Goal: Task Accomplishment & Management: Use online tool/utility

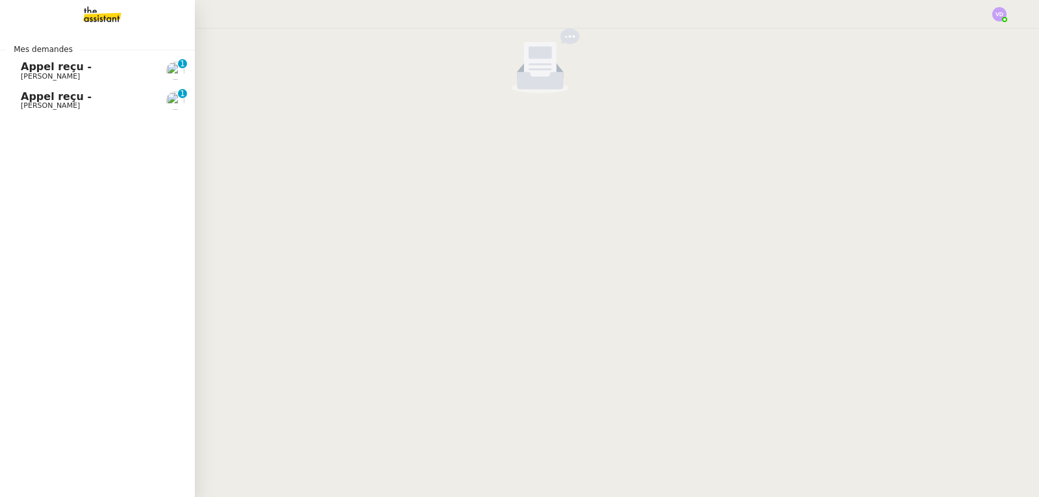
click at [46, 63] on span "Appel reçu -" at bounding box center [56, 66] width 71 height 12
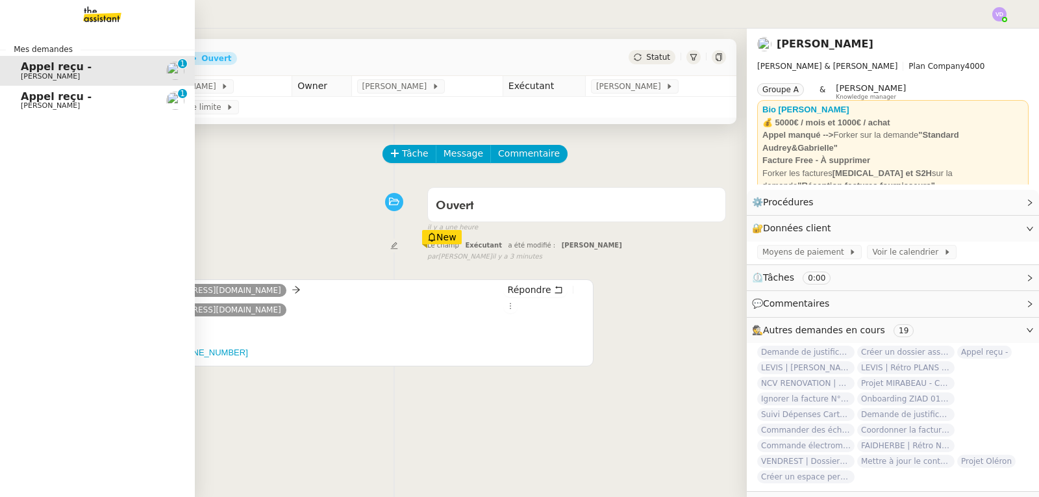
click at [40, 97] on span "Appel reçu -" at bounding box center [56, 96] width 71 height 12
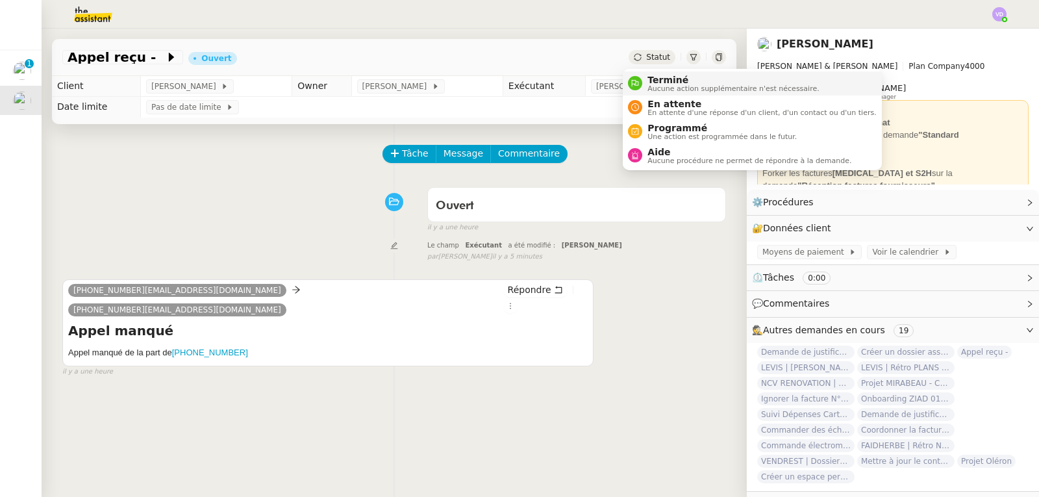
click at [669, 82] on span "Terminé" at bounding box center [732, 80] width 171 height 10
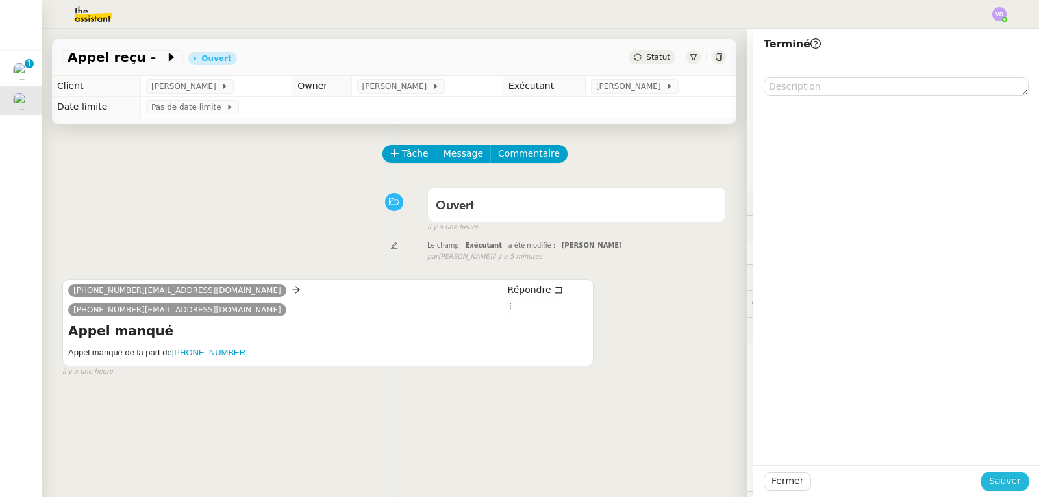
click at [1002, 482] on span "Sauver" at bounding box center [1005, 480] width 32 height 15
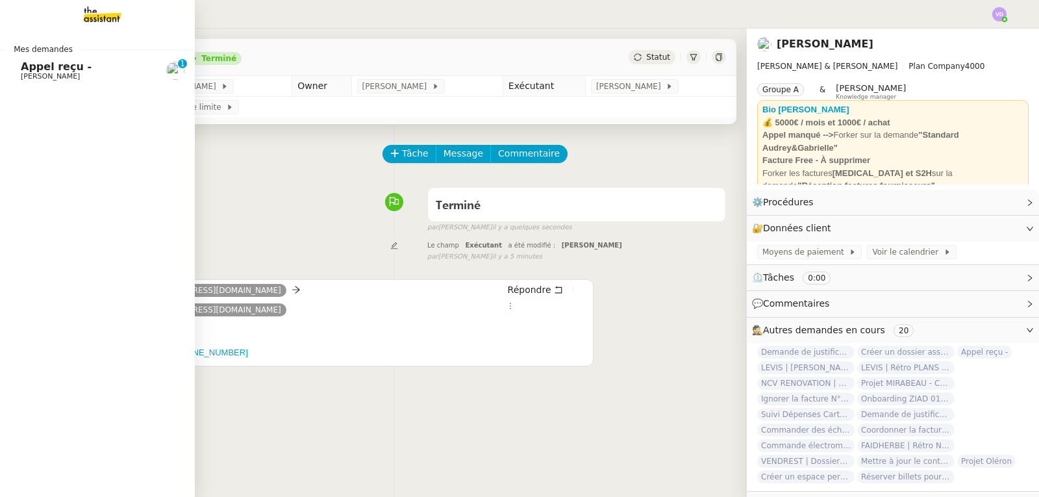
click at [66, 81] on link "Appel reçu - [PERSON_NAME] 0 1 2 3 4 5 6 7 8 9" at bounding box center [97, 71] width 195 height 30
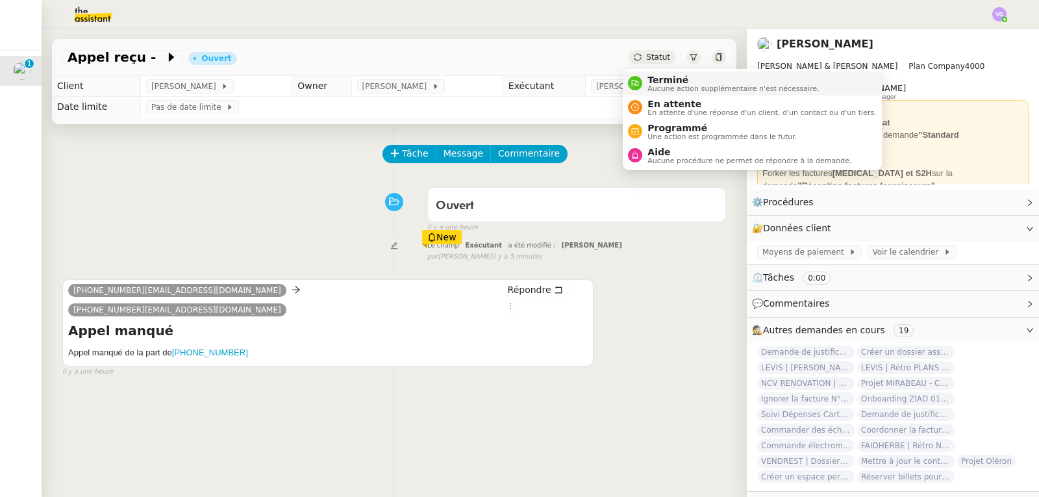
click at [669, 80] on span "Terminé" at bounding box center [732, 80] width 171 height 10
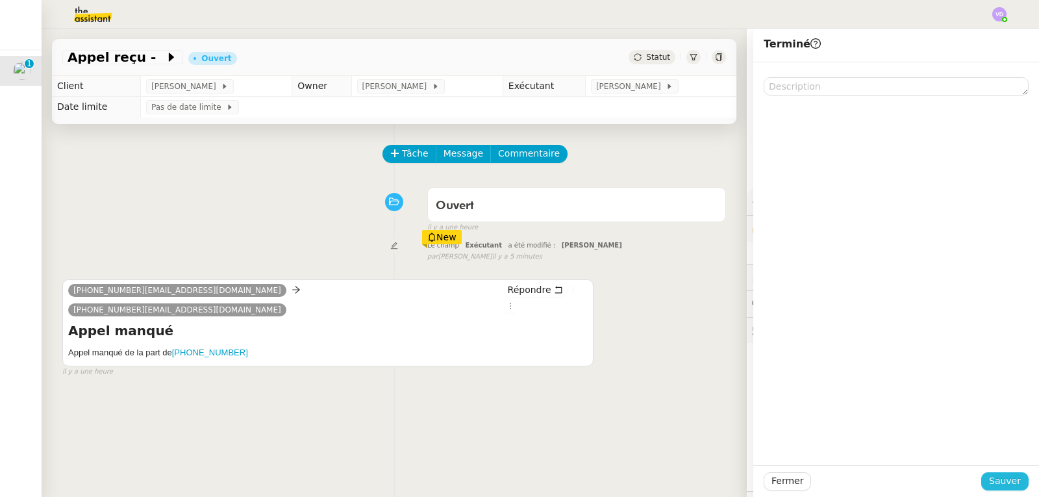
click at [1001, 478] on span "Sauver" at bounding box center [1005, 480] width 32 height 15
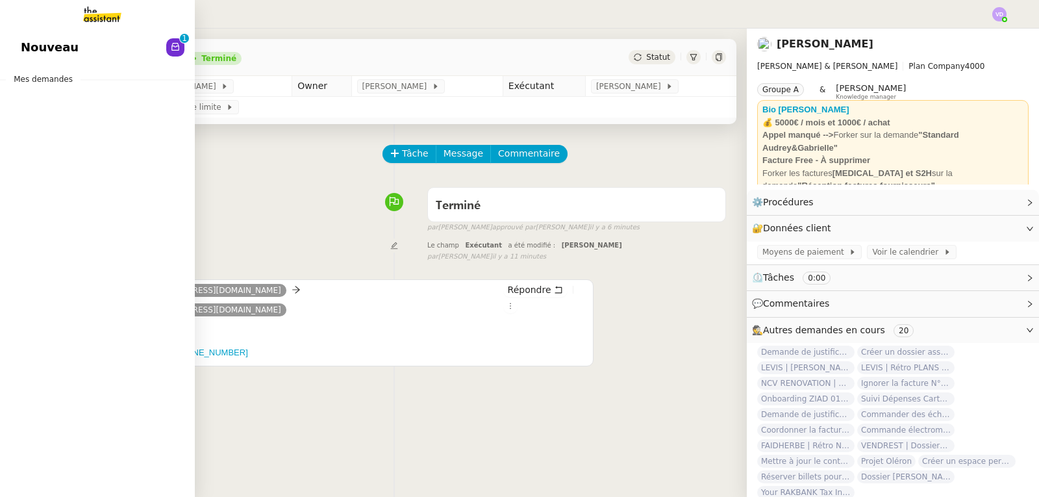
drag, startPoint x: 34, startPoint y: 42, endPoint x: 57, endPoint y: 46, distance: 23.7
click at [34, 42] on span "Nouveau" at bounding box center [50, 47] width 58 height 19
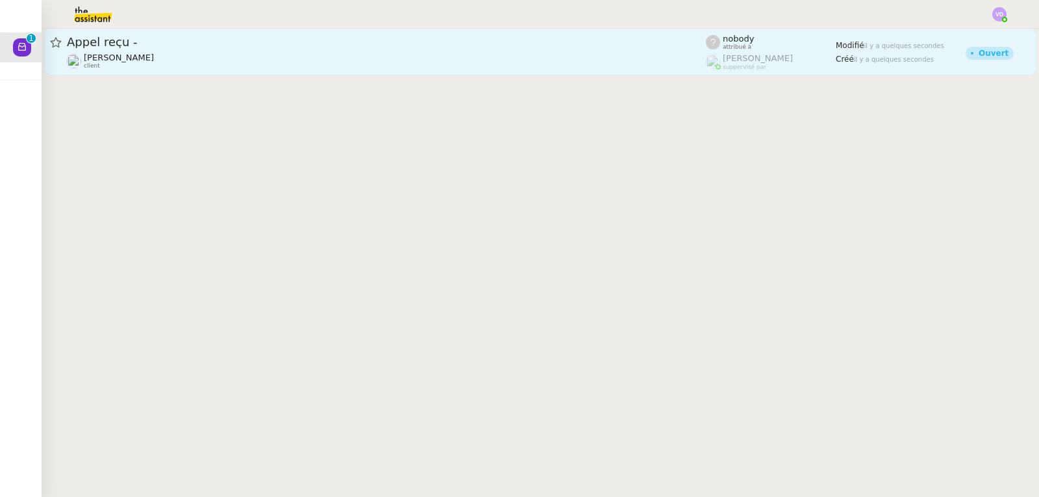
click at [211, 55] on div "[PERSON_NAME] client" at bounding box center [386, 61] width 639 height 17
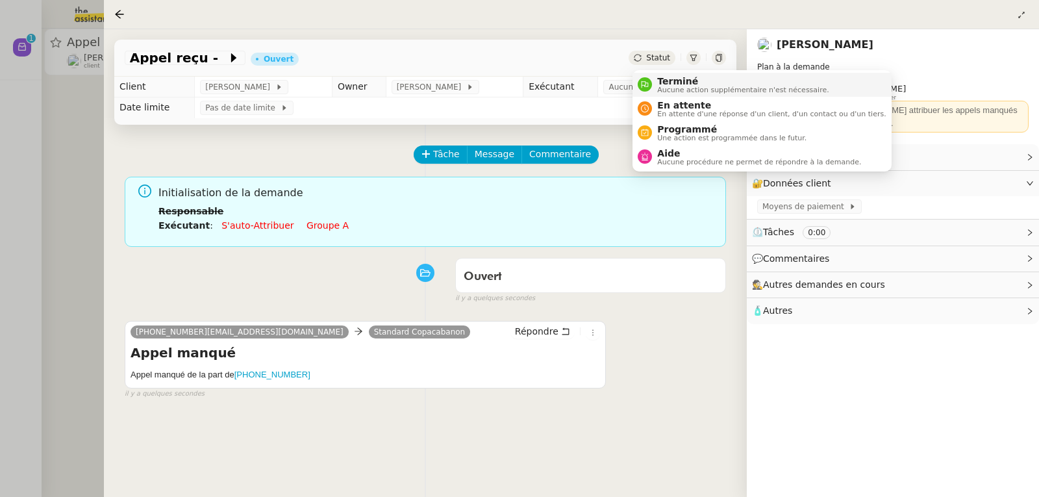
click at [672, 81] on span "Terminé" at bounding box center [742, 81] width 171 height 10
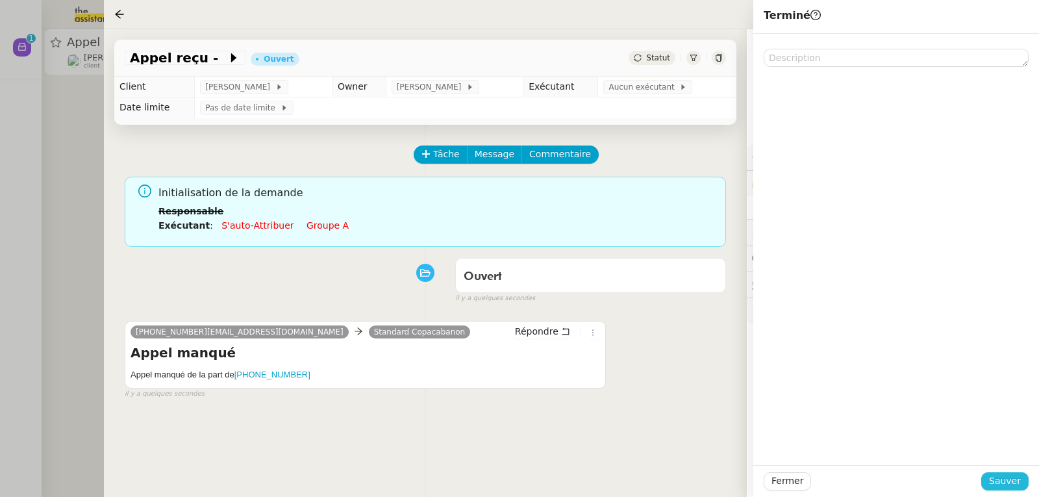
click at [997, 479] on span "Sauver" at bounding box center [1005, 480] width 32 height 15
